Goal: Transaction & Acquisition: Purchase product/service

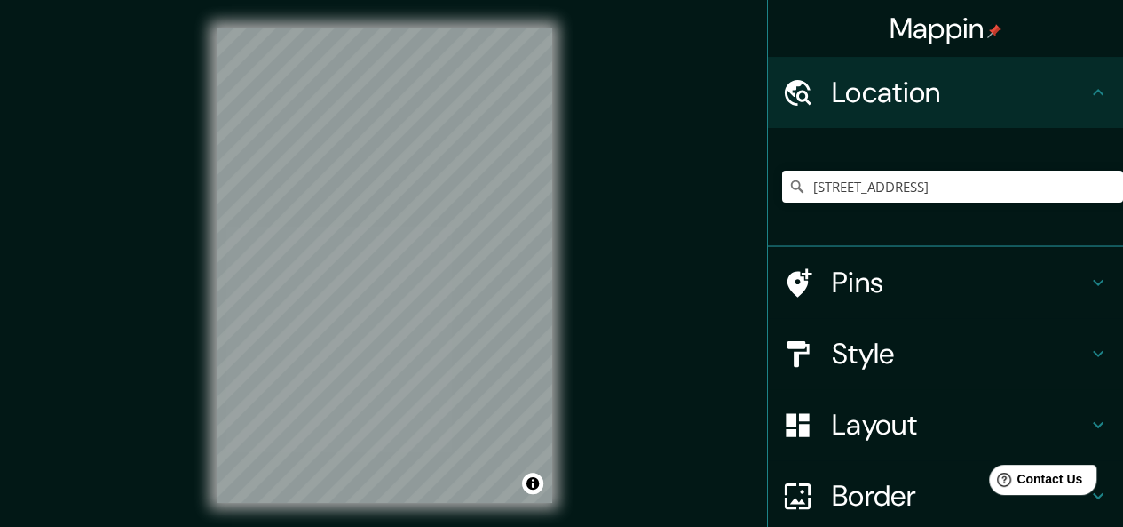
scroll to position [152, 0]
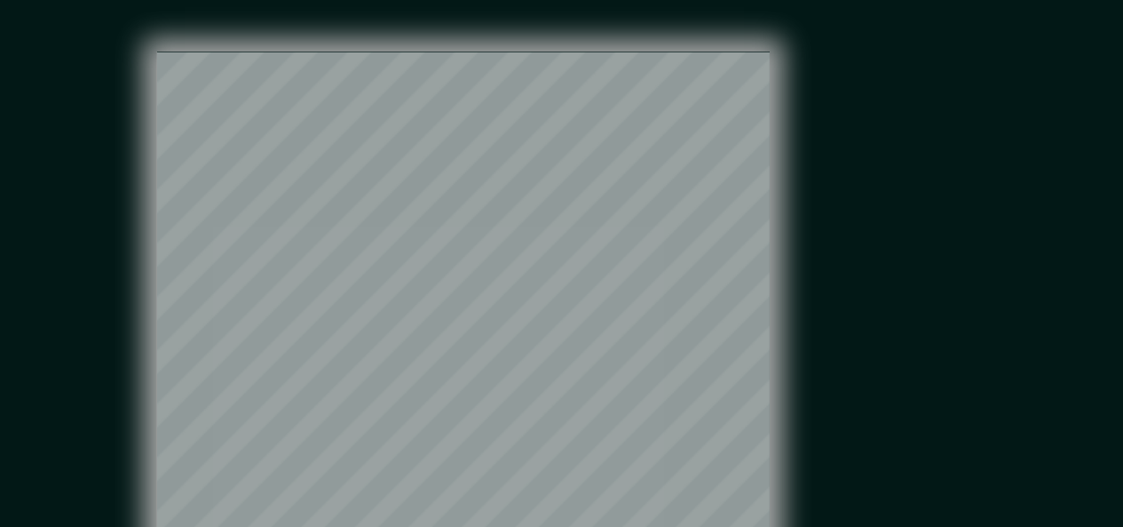
click at [599, 148] on div "Mappin Location Arequipa Avenue 391, Lima, Lima Province, Peru Arequipa Avenue …" at bounding box center [561, 280] width 1123 height 560
drag, startPoint x: 414, startPoint y: 171, endPoint x: 426, endPoint y: 163, distance: 14.8
click at [426, 163] on div at bounding box center [425, 162] width 14 height 14
drag, startPoint x: 424, startPoint y: 162, endPoint x: 385, endPoint y: 146, distance: 42.2
click at [414, 155] on div at bounding box center [421, 162] width 14 height 14
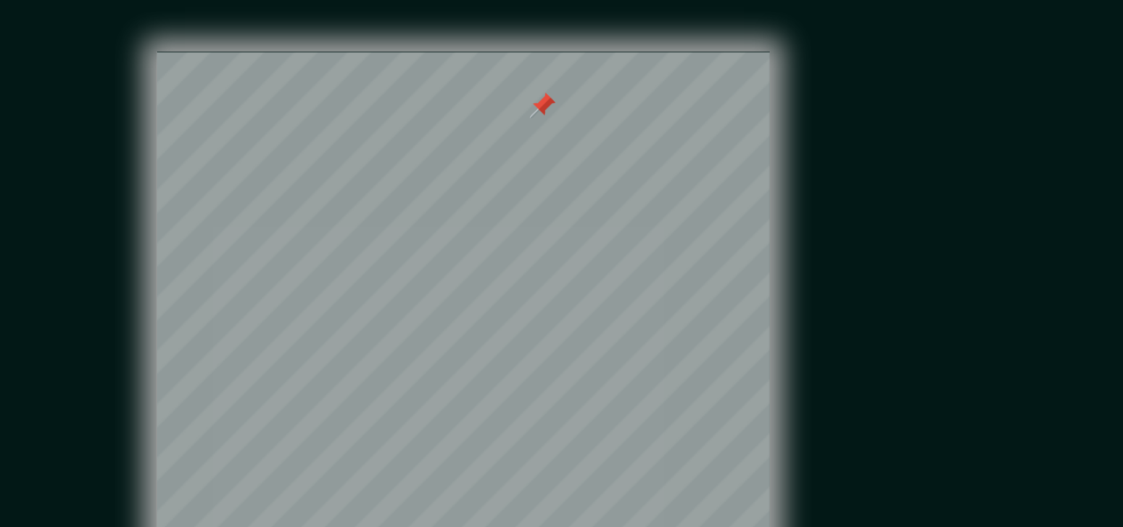
click at [672, 116] on div "Mappin Location Arequipa Avenue 391, Lima, Lima Province, Peru Arequipa Avenue …" at bounding box center [561, 280] width 1123 height 560
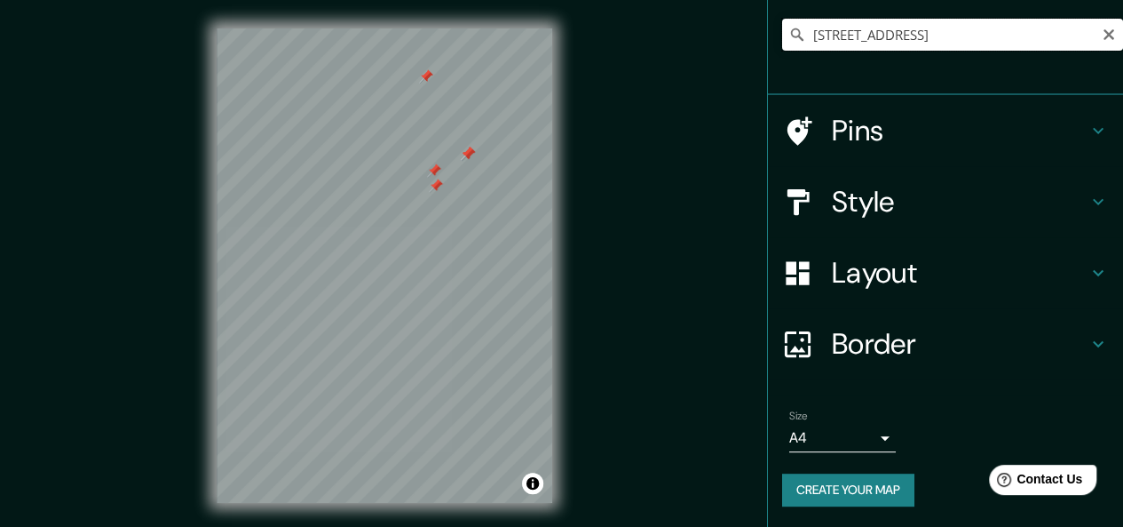
click at [893, 42] on input "Arequipa Avenue 391, Lima, Lima Province, Peru" at bounding box center [952, 35] width 341 height 32
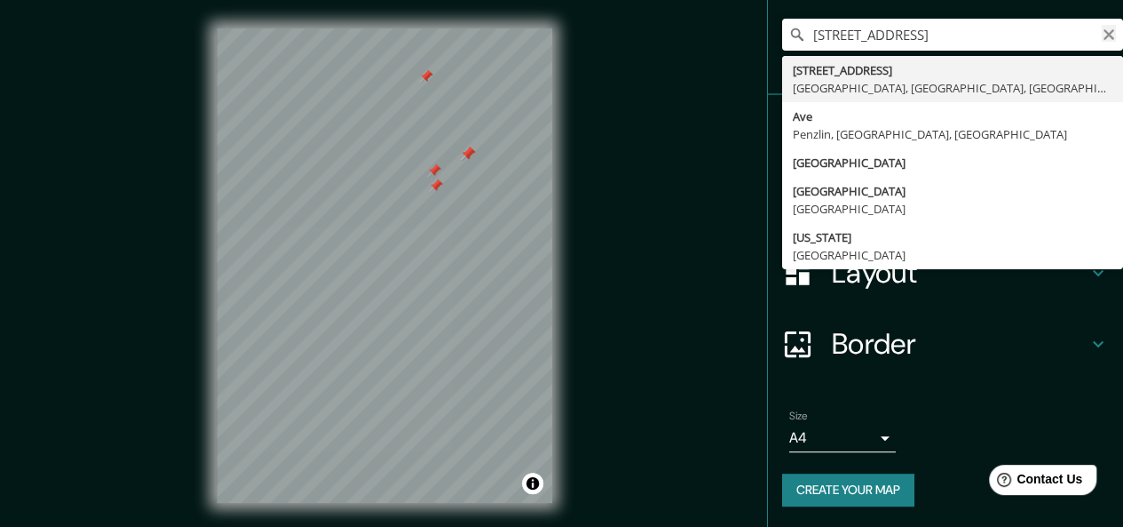
click at [1104, 33] on icon "Clear" at bounding box center [1109, 34] width 11 height 11
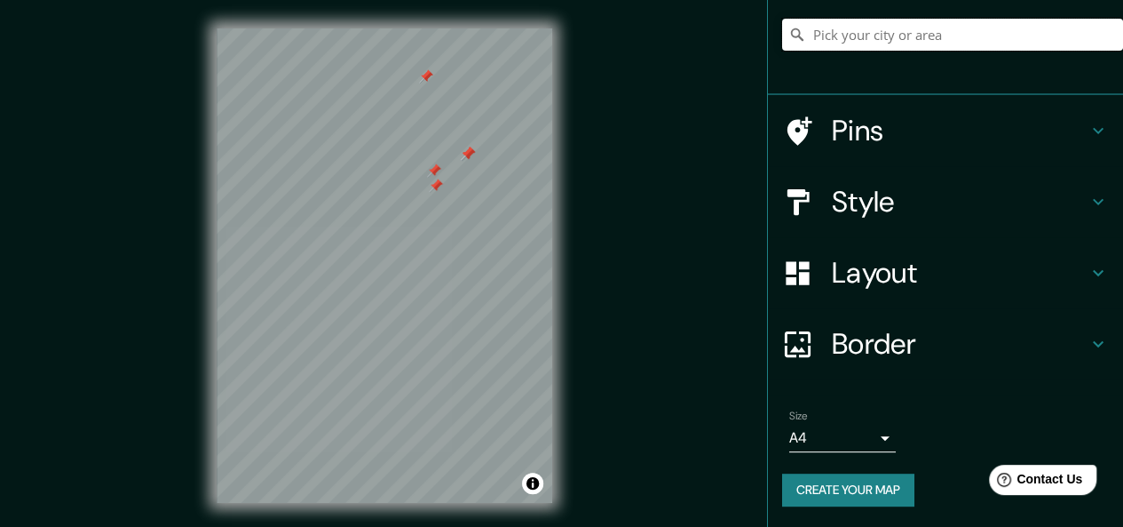
click at [1009, 39] on input "Pick your city or area" at bounding box center [952, 35] width 341 height 32
type input "Arequipa Avenue 391, Lima, Lima Province, Peru"
click at [928, 143] on h4 "Pins" at bounding box center [960, 131] width 256 height 36
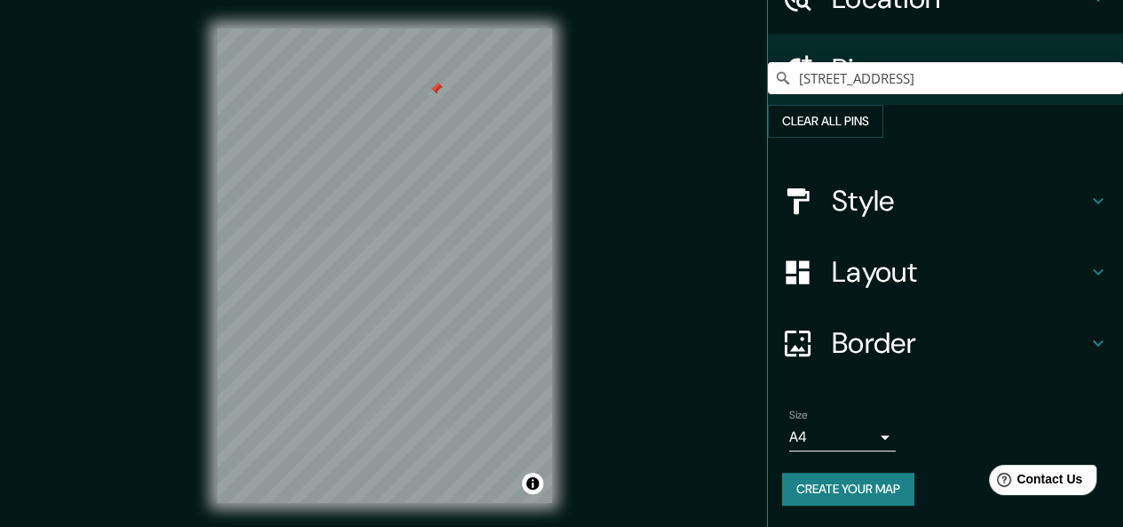
scroll to position [124, 0]
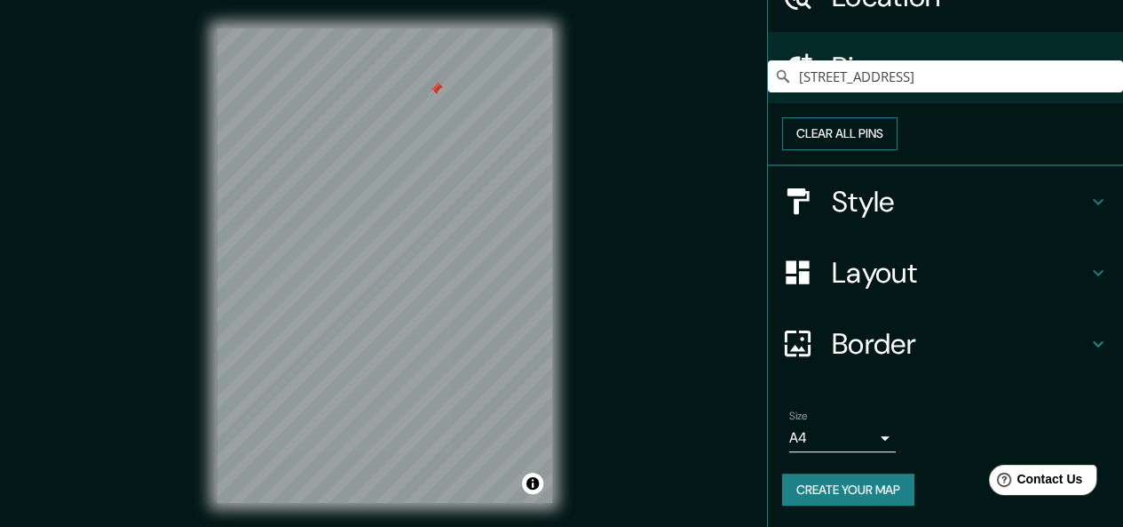
click at [898, 124] on button "Clear all pins" at bounding box center [839, 133] width 115 height 33
click at [768, 108] on div "Clear all pins" at bounding box center [945, 134] width 355 height 63
click at [814, 67] on div "Pins" at bounding box center [945, 67] width 355 height 71
click at [878, 50] on h4 "Pins" at bounding box center [960, 68] width 256 height 36
click at [693, 141] on div "Mappin Location Arequipa Avenue 391, Lima, Lima Province, Peru Arequipa Avenue …" at bounding box center [561, 280] width 1123 height 560
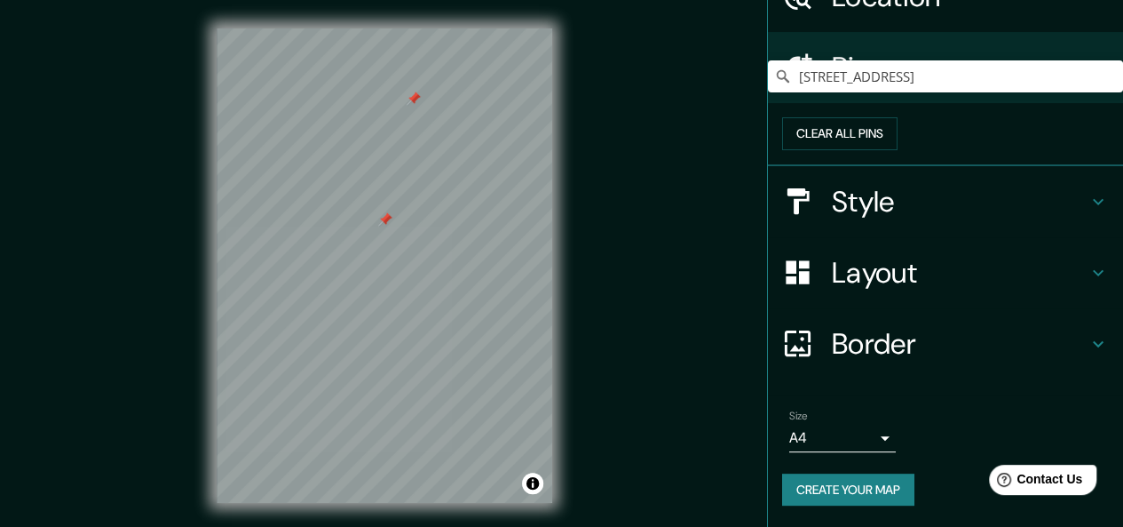
click at [377, 28] on div at bounding box center [385, 28] width 336 height 0
drag, startPoint x: 359, startPoint y: 8, endPoint x: 377, endPoint y: 224, distance: 216.5
click at [377, 224] on div at bounding box center [384, 217] width 14 height 14
click at [898, 125] on button "Clear all pins" at bounding box center [839, 133] width 115 height 33
click at [832, 50] on h4 "Pins" at bounding box center [960, 68] width 256 height 36
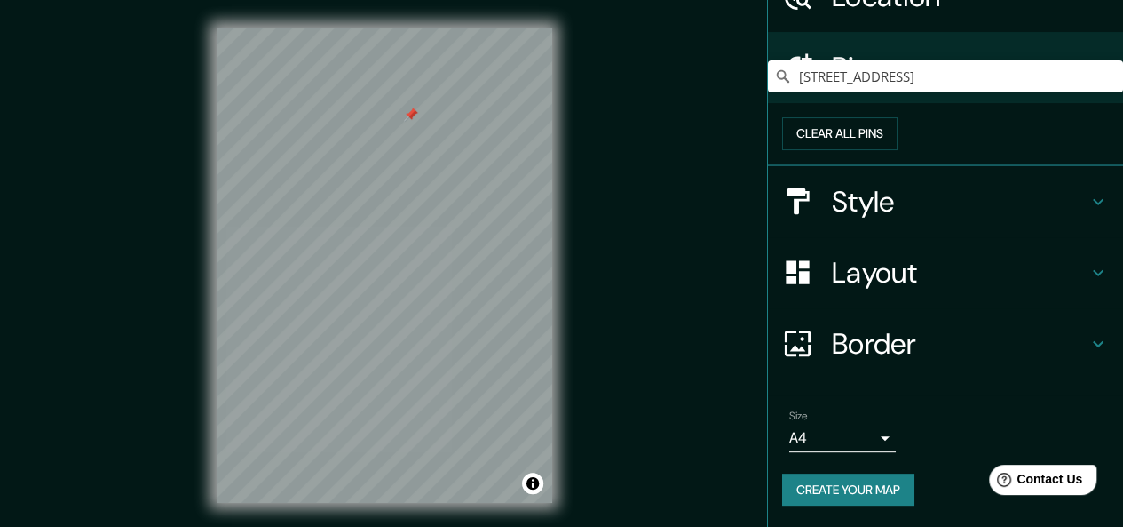
click at [687, 153] on div "Mappin Location Arequipa Avenue 391, Lima, Lima Province, Peru Arequipa Avenue …" at bounding box center [561, 280] width 1123 height 560
click at [856, 495] on button "Create your map" at bounding box center [848, 489] width 132 height 33
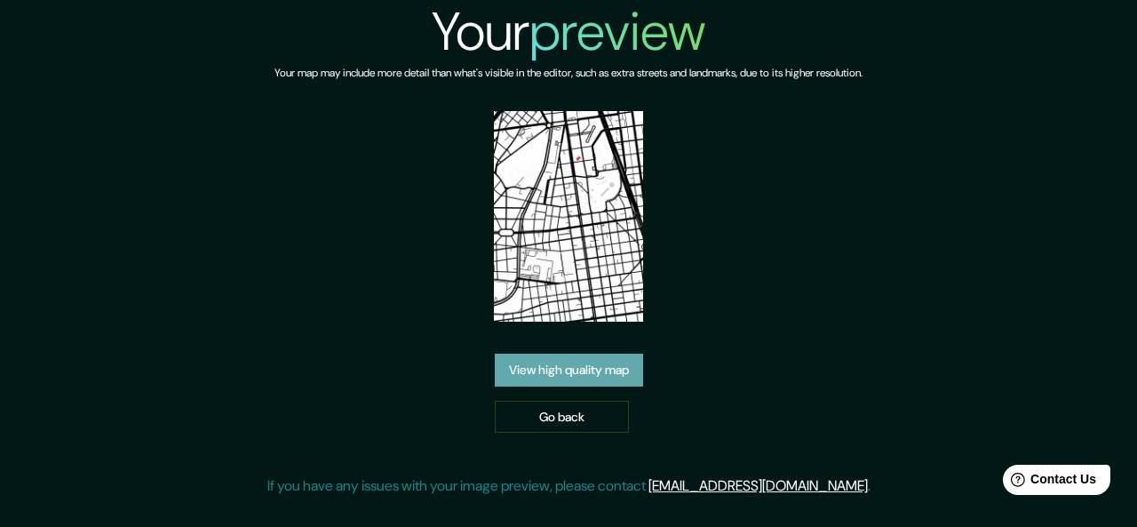
click at [570, 377] on link "View high quality map" at bounding box center [569, 369] width 148 height 33
